Goal: Information Seeking & Learning: Learn about a topic

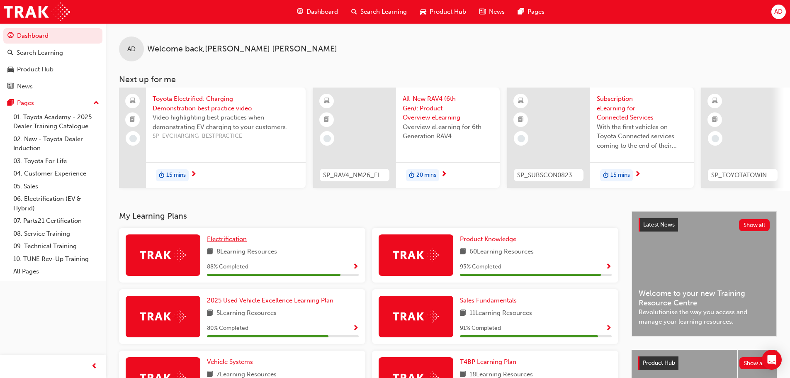
click at [219, 239] on span "Electrification" at bounding box center [227, 238] width 40 height 7
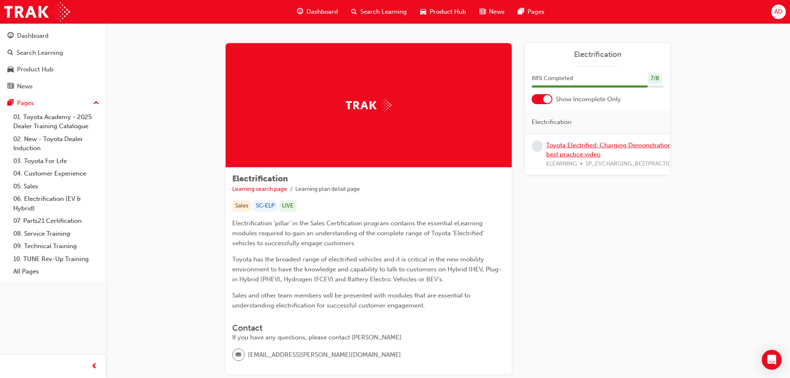
click at [593, 143] on link "Toyota Electrified: Charging Demonstration best practice video" at bounding box center [608, 149] width 125 height 17
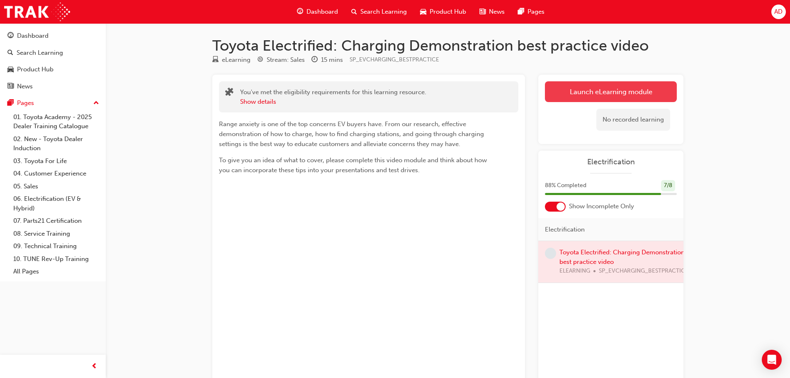
click at [610, 91] on link "Launch eLearning module" at bounding box center [611, 91] width 132 height 21
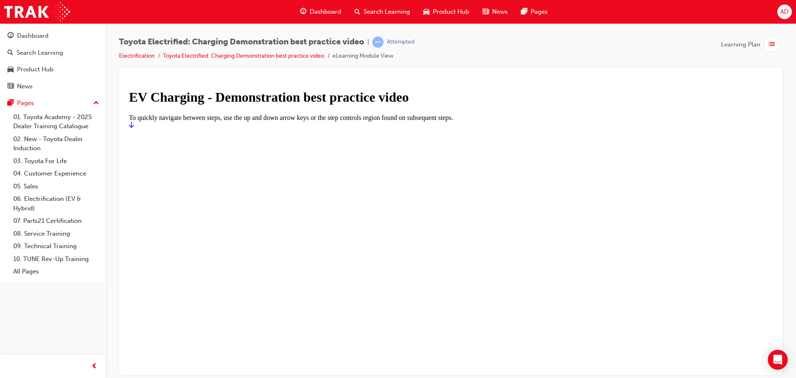
click at [134, 128] on icon "Start" at bounding box center [131, 124] width 5 height 7
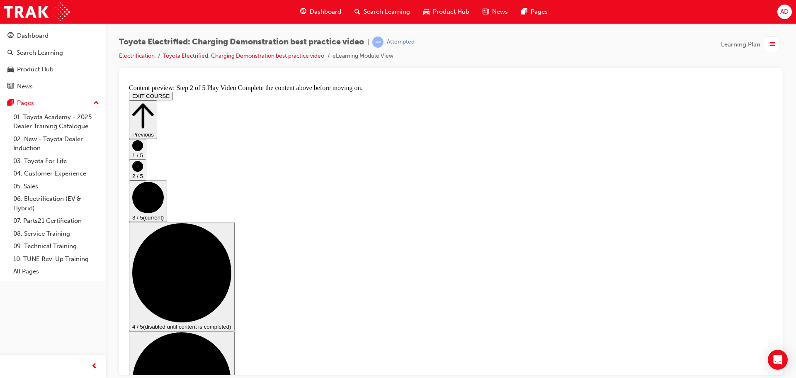
scroll to position [122, 0]
checkbox input "true"
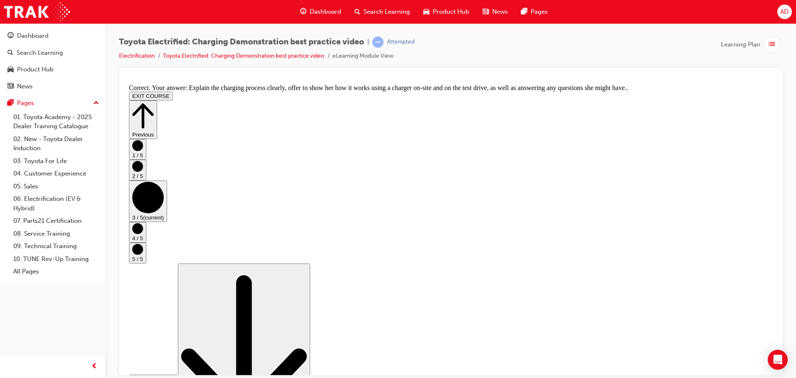
scroll to position [157, 0]
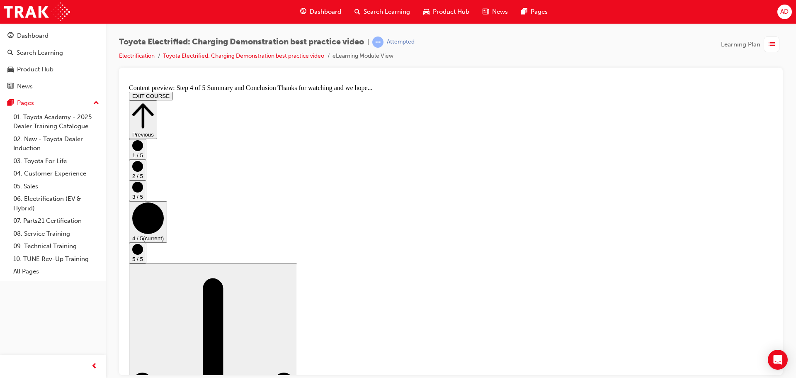
click at [154, 102] on icon "Step controls" at bounding box center [143, 115] width 22 height 29
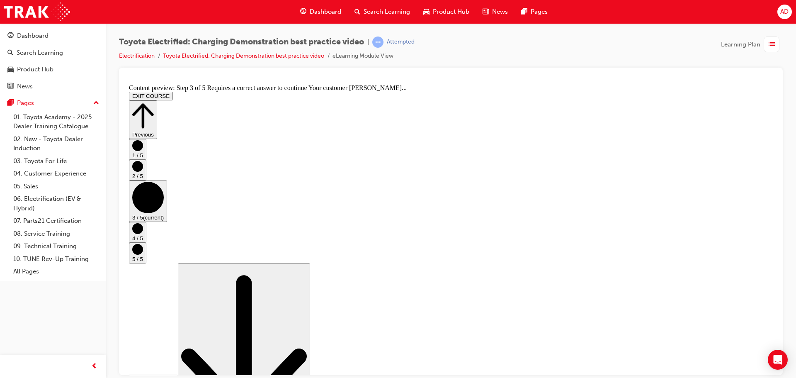
scroll to position [122, 0]
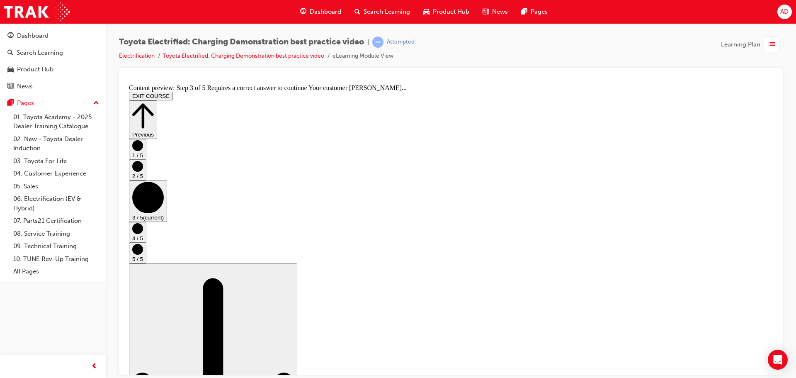
checkbox input "true"
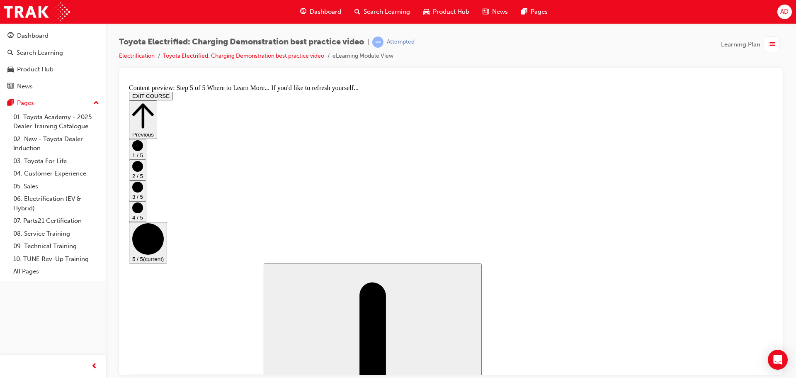
scroll to position [88, 0]
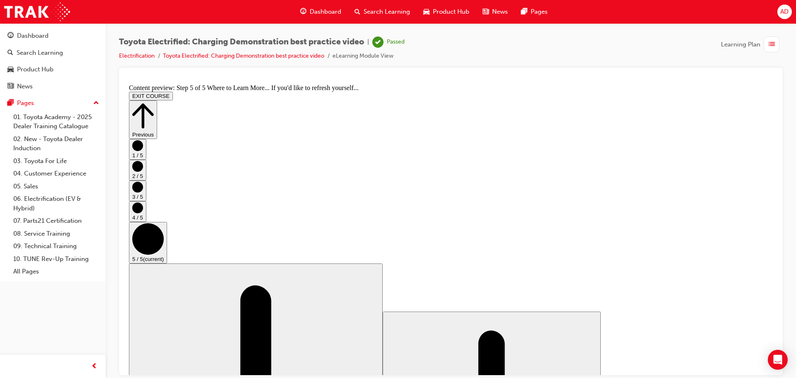
click at [173, 91] on button "EXIT COURSE" at bounding box center [151, 95] width 44 height 9
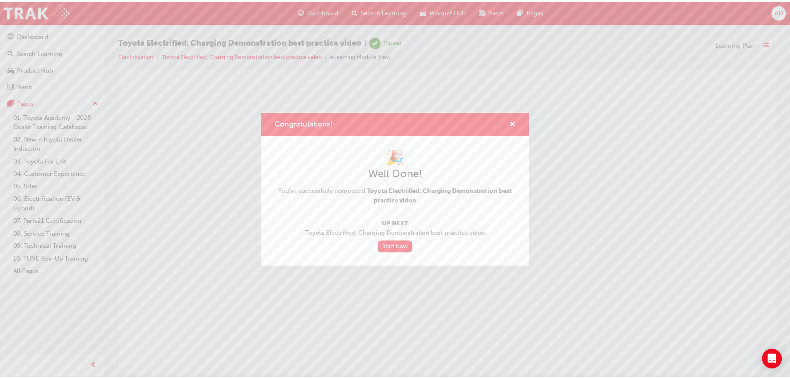
scroll to position [0, 0]
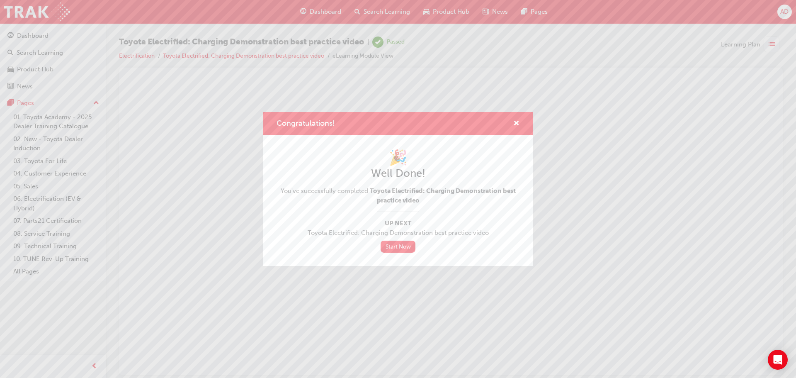
click at [520, 123] on div "Congratulations!" at bounding box center [398, 124] width 270 height 24
click at [394, 247] on link "Start Now" at bounding box center [398, 247] width 35 height 12
click at [515, 122] on span "cross-icon" at bounding box center [517, 123] width 6 height 7
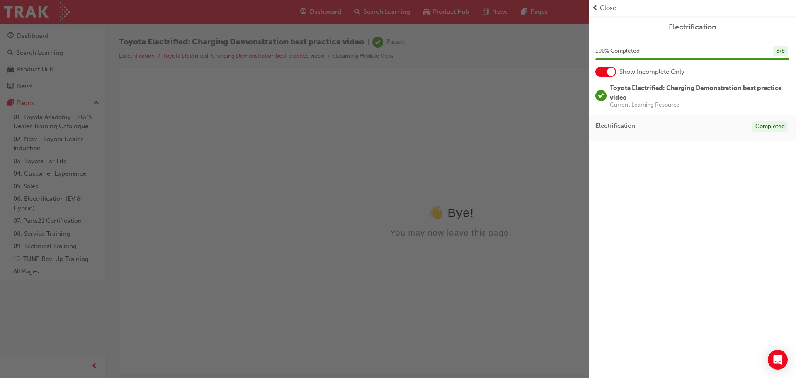
click at [599, 5] on div "Close" at bounding box center [692, 8] width 201 height 10
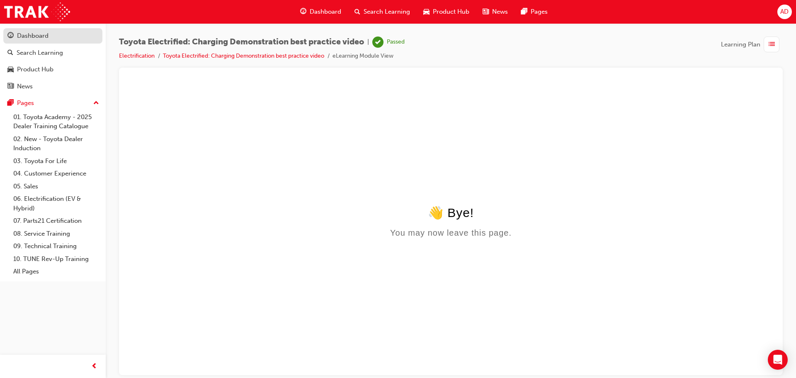
click at [35, 37] on div "Dashboard" at bounding box center [33, 36] width 32 height 10
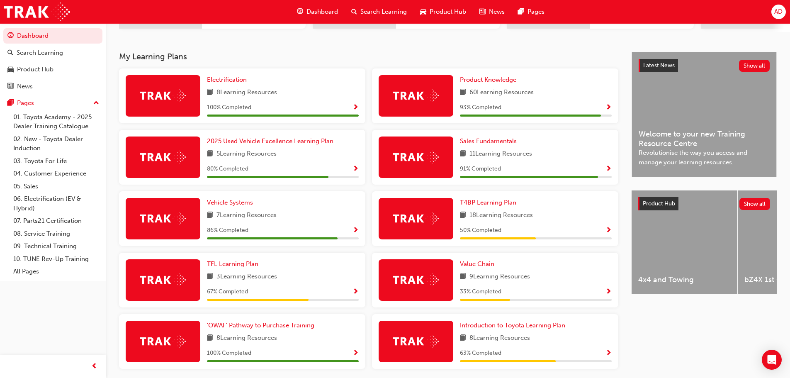
scroll to position [111, 0]
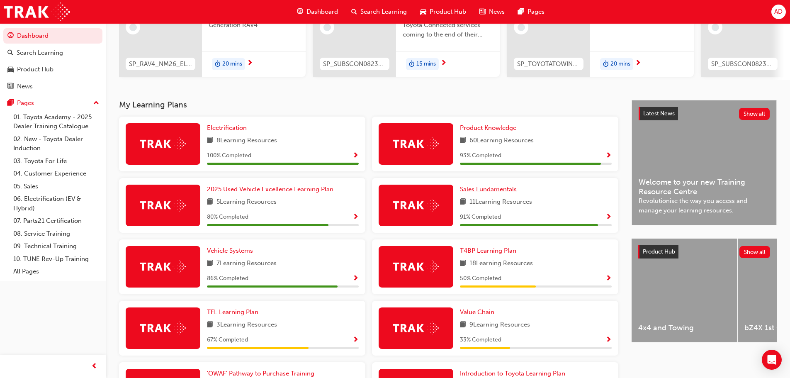
click at [500, 193] on span "Sales Fundamentals" at bounding box center [488, 188] width 57 height 7
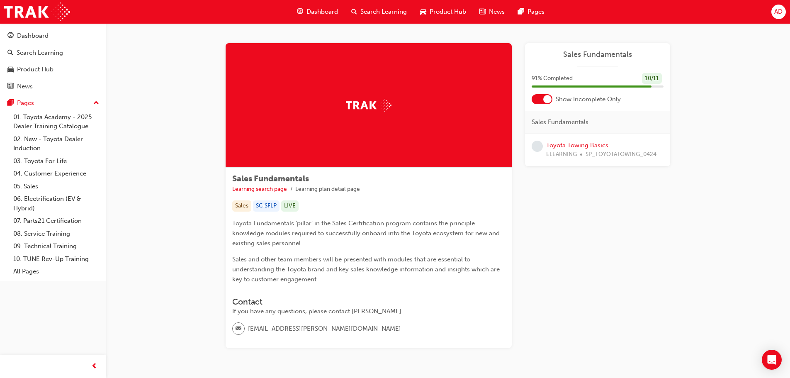
click at [597, 145] on link "Toyota Towing Basics" at bounding box center [577, 144] width 62 height 7
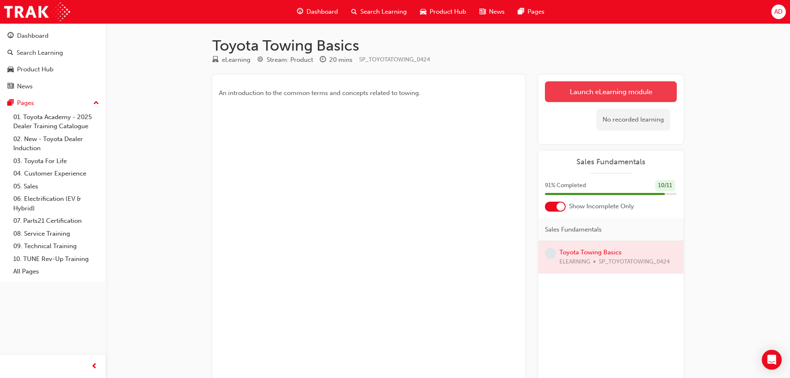
click at [602, 91] on link "Launch eLearning module" at bounding box center [611, 91] width 132 height 21
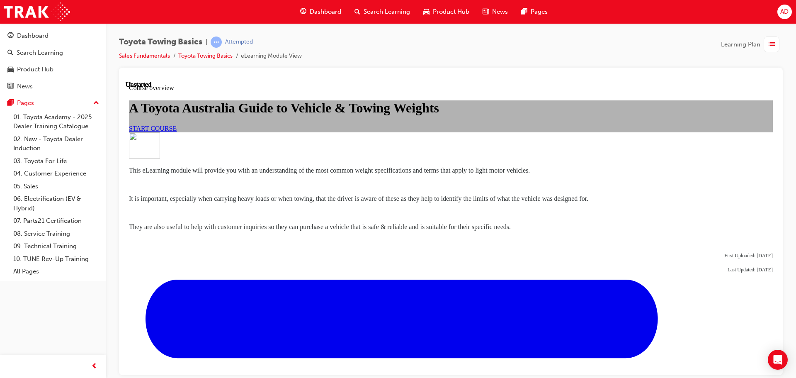
click at [177, 131] on span "START COURSE" at bounding box center [153, 127] width 48 height 7
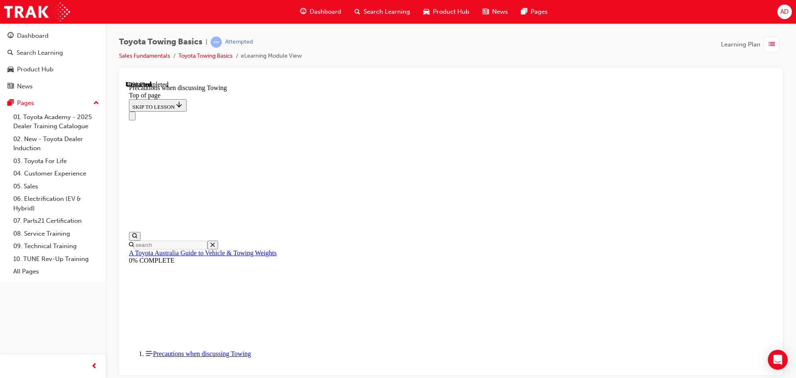
scroll to position [565, 0]
drag, startPoint x: 353, startPoint y: 142, endPoint x: 352, endPoint y: 148, distance: 5.9
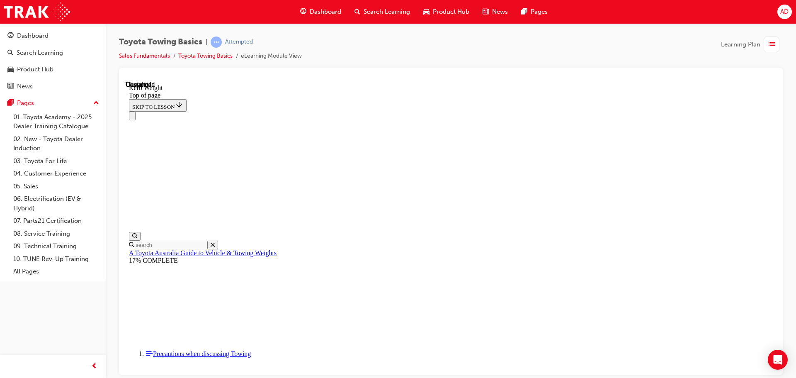
scroll to position [295, 0]
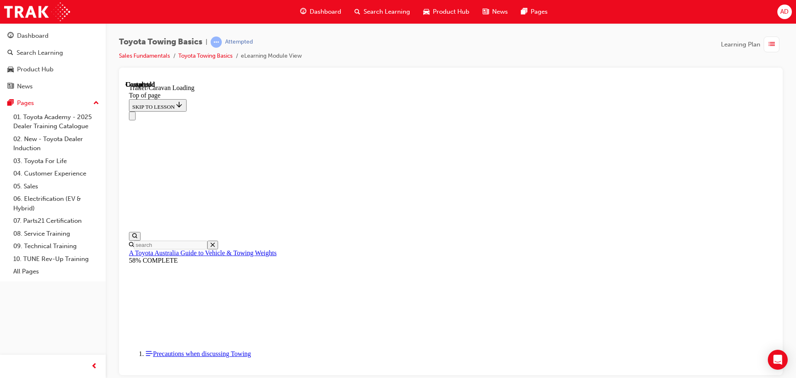
scroll to position [1190, 0]
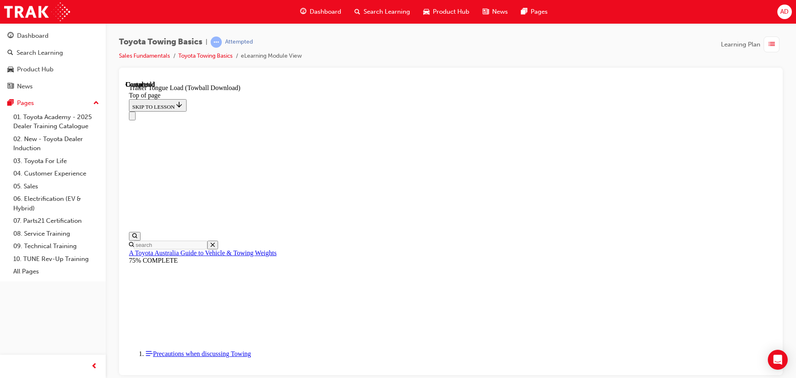
drag, startPoint x: 410, startPoint y: 8799, endPoint x: 408, endPoint y: 8806, distance: 7.0
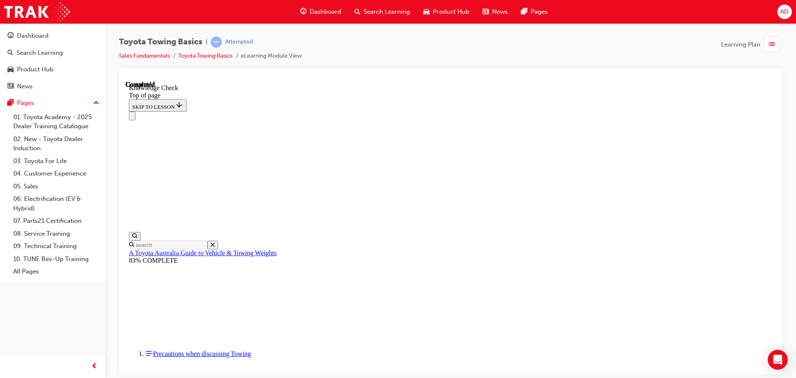
drag, startPoint x: 482, startPoint y: 8866, endPoint x: 426, endPoint y: 8812, distance: 77.7
click at [545, 111] on div "Navigation menu" at bounding box center [451, 115] width 644 height 9
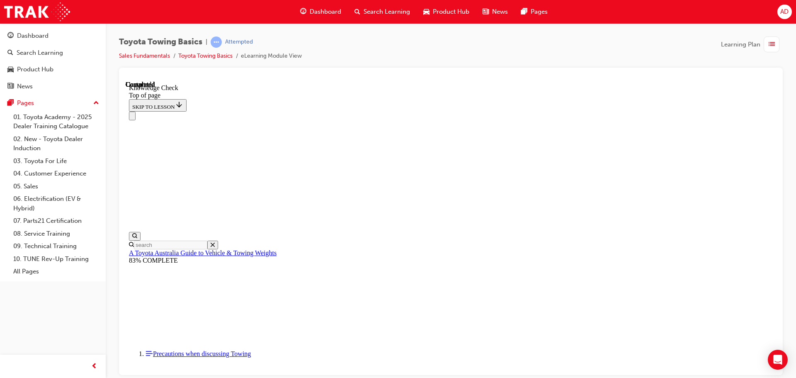
click at [553, 111] on div "Navigation menu" at bounding box center [451, 115] width 644 height 9
drag, startPoint x: 240, startPoint y: 9000, endPoint x: 411, endPoint y: 8805, distance: 259.6
drag, startPoint x: 239, startPoint y: 8998, endPoint x: 296, endPoint y: 8857, distance: 152.0
drag, startPoint x: 239, startPoint y: 9001, endPoint x: 513, endPoint y: 8943, distance: 279.8
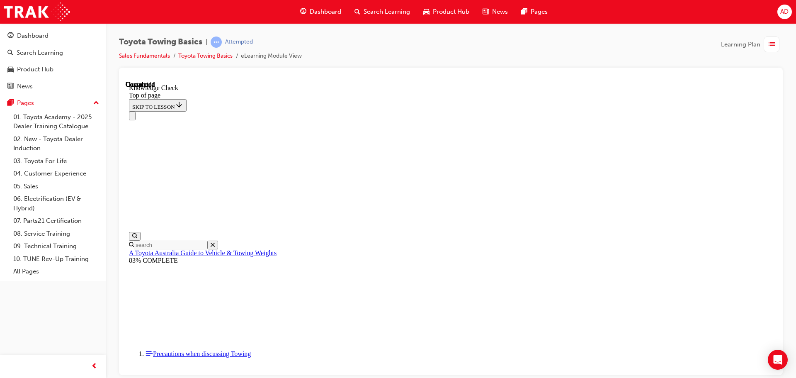
drag, startPoint x: 239, startPoint y: 9001, endPoint x: 441, endPoint y: 8955, distance: 207.1
drag, startPoint x: 241, startPoint y: 8999, endPoint x: 350, endPoint y: 8910, distance: 140.0
drag, startPoint x: 243, startPoint y: 8999, endPoint x: 225, endPoint y: 8959, distance: 43.8
drag, startPoint x: 238, startPoint y: 9002, endPoint x: 300, endPoint y: 8778, distance: 232.6
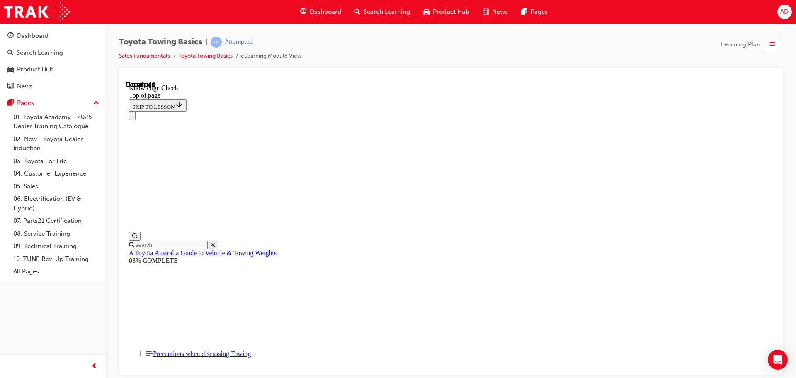
scroll to position [240, 0]
click at [37, 35] on div "Dashboard" at bounding box center [33, 36] width 32 height 10
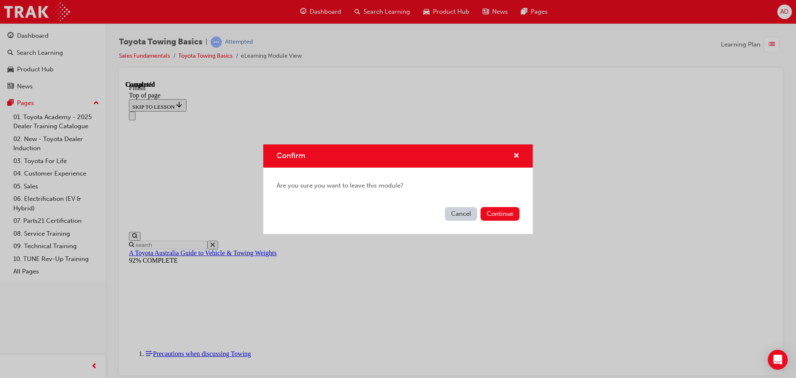
click at [513, 153] on div "Confirm" at bounding box center [513, 156] width 13 height 10
drag, startPoint x: 468, startPoint y: 212, endPoint x: 440, endPoint y: 214, distance: 28.7
click at [468, 212] on button "Cancel" at bounding box center [461, 214] width 32 height 14
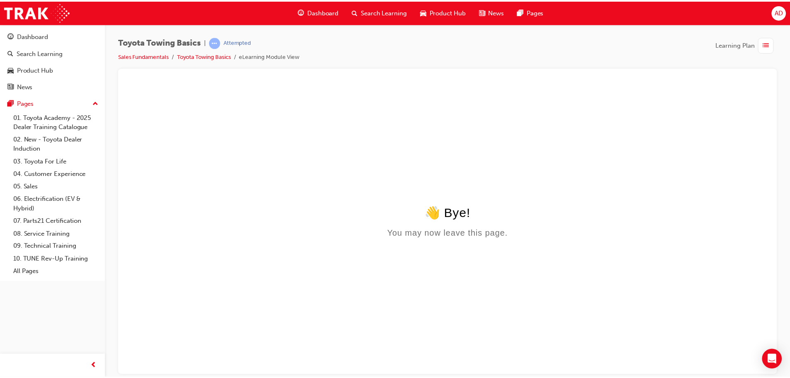
scroll to position [0, 0]
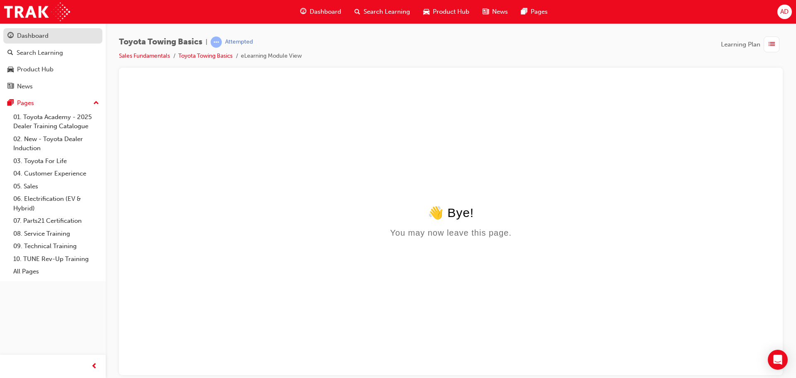
click at [34, 36] on div "Dashboard" at bounding box center [33, 36] width 32 height 10
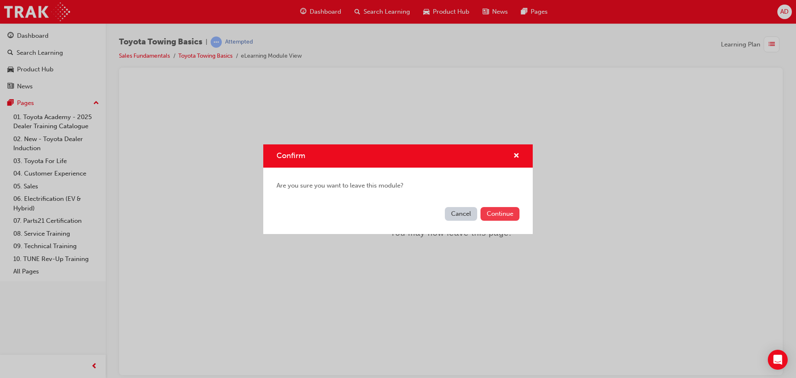
click at [504, 212] on button "Continue" at bounding box center [500, 214] width 39 height 14
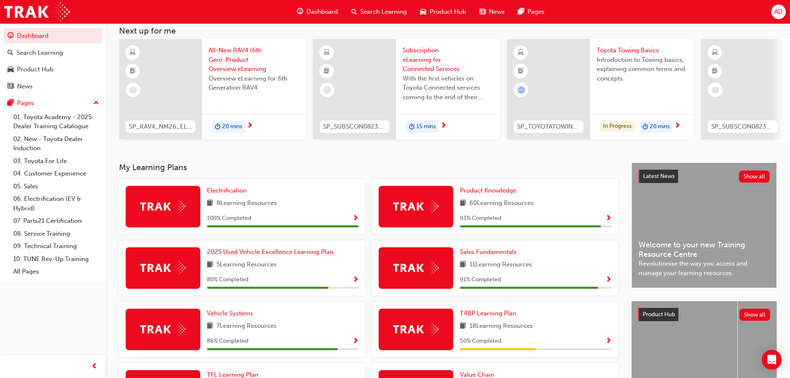
scroll to position [124, 0]
